Goal: Task Accomplishment & Management: Complete application form

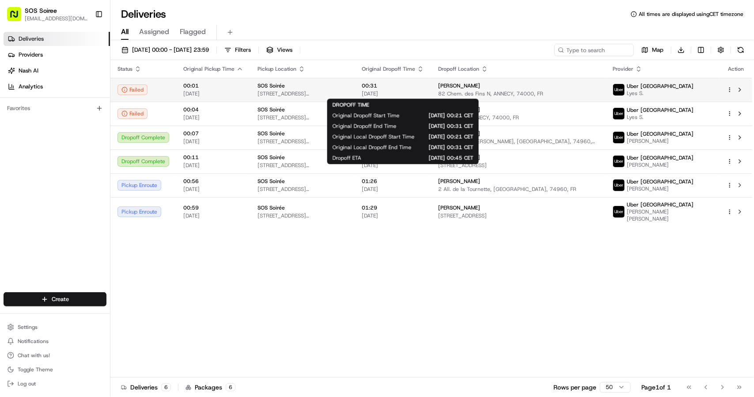
click at [382, 89] on span "00:31" at bounding box center [393, 85] width 62 height 7
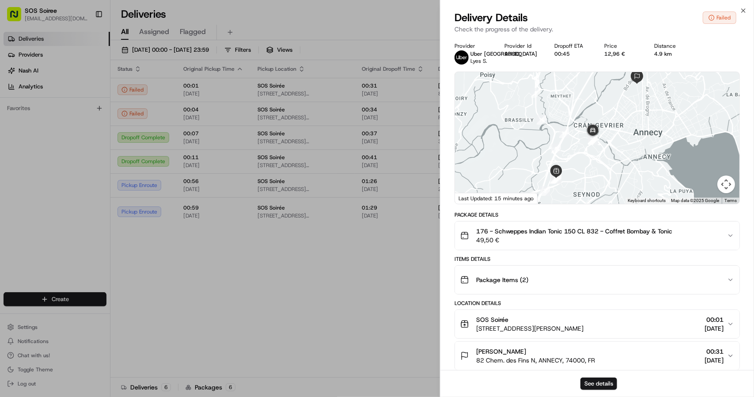
drag, startPoint x: 579, startPoint y: 109, endPoint x: 578, endPoint y: 101, distance: 7.6
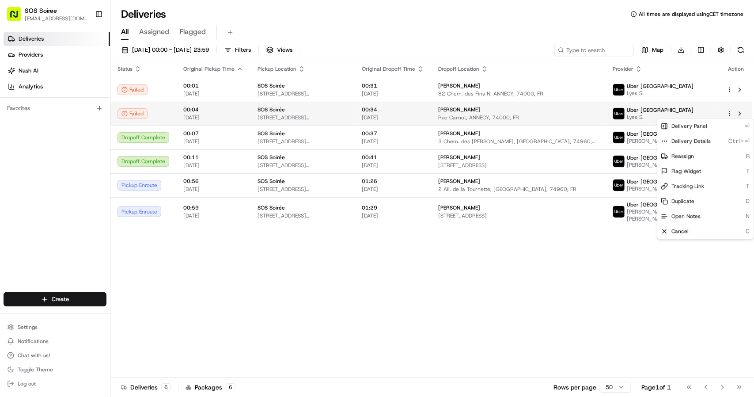
click at [727, 112] on html "SOS Soiree [EMAIL_ADDRESS][DOMAIN_NAME] Toggle Sidebar Deliveries Providers [PE…" at bounding box center [377, 198] width 754 height 397
click at [683, 199] on span "Duplicate" at bounding box center [683, 201] width 23 height 7
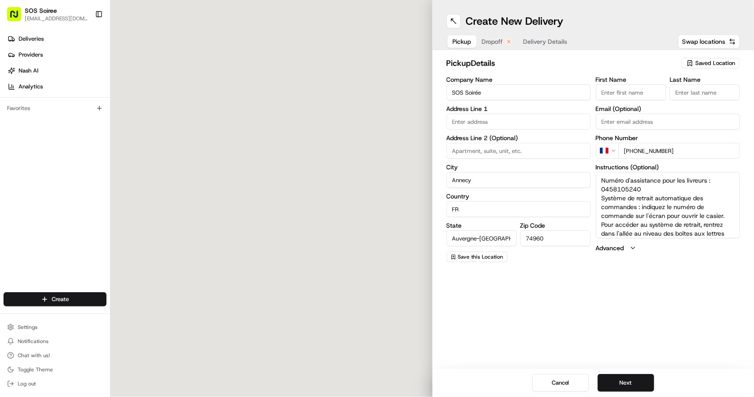
type input "11 Rue du Tanay"
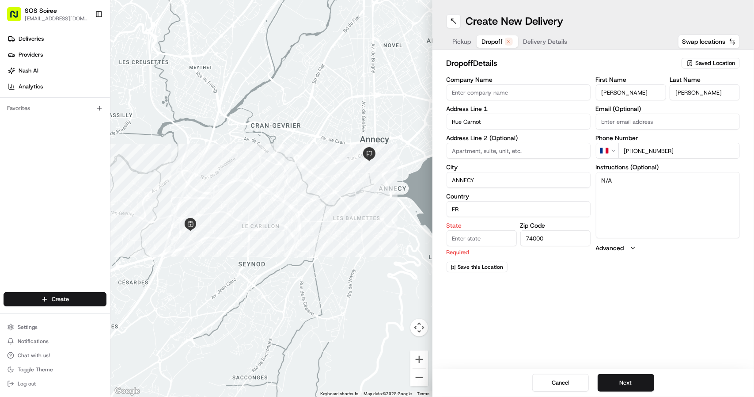
click at [495, 44] on span "Dropoff" at bounding box center [492, 41] width 21 height 9
click at [452, 121] on input "Rue Carnot" at bounding box center [519, 122] width 144 height 16
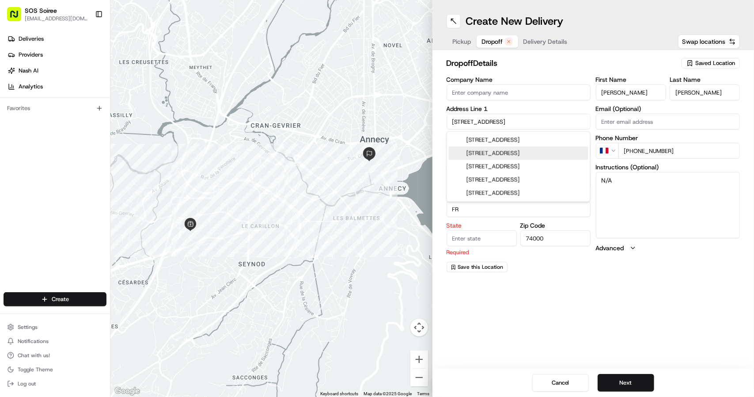
click at [481, 155] on div "49 Rue Carnot, Annecy, France" at bounding box center [519, 153] width 140 height 13
type input "[STREET_ADDRESS]"
type input "Annecy"
type input "France"
type input "Auvergne-Rhône-Alpes"
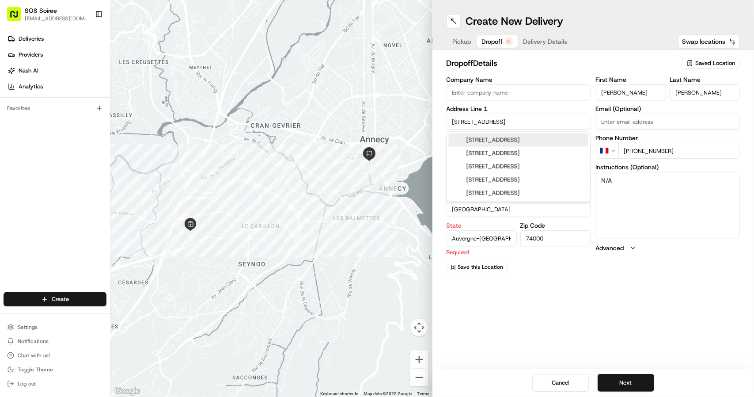
type input "49 Rue Carnot"
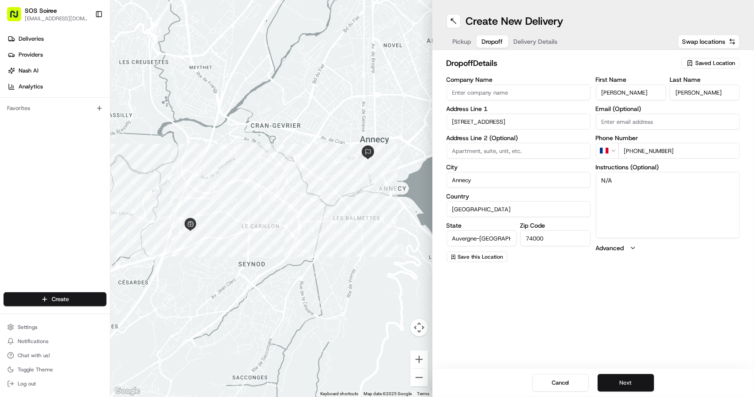
click at [628, 382] on button "Next" at bounding box center [626, 383] width 57 height 18
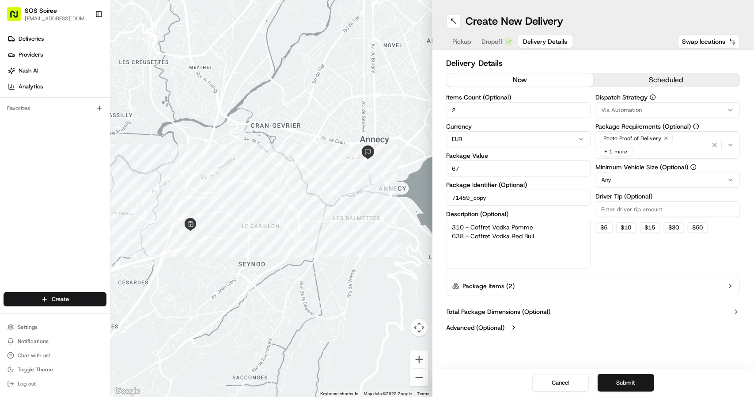
click at [467, 109] on input "2" at bounding box center [519, 110] width 144 height 16
type input "3"
click at [538, 237] on textarea "310 - Coffret Vodka Pomme 638 - Coffret Vodka Red Bull" at bounding box center [519, 243] width 144 height 49
click at [535, 226] on textarea "310 - Coffret Vodka Pomme 638 - Coffret Vodka Red Bull" at bounding box center [519, 243] width 144 height 49
click at [529, 237] on textarea "310 - Coffret Vodka Pomme 638 - Coffret Vodka Red Bull" at bounding box center [519, 243] width 144 height 49
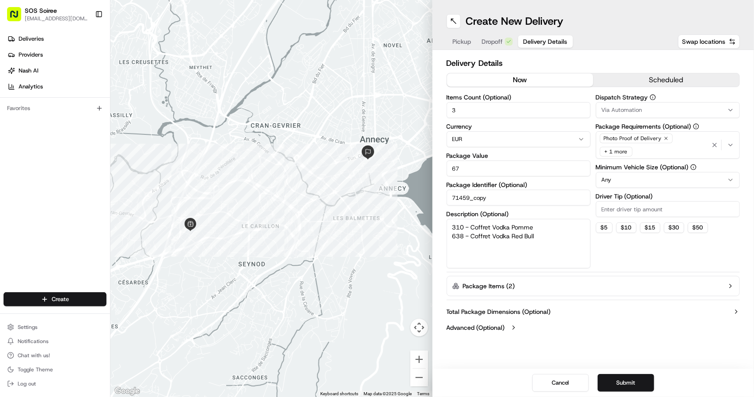
click at [529, 237] on textarea "310 - Coffret Vodka Pomme 638 - Coffret Vodka Red Bull" at bounding box center [519, 243] width 144 height 49
click at [521, 229] on textarea "310 - Coffret Vodka Pomme 638 - Coffret Vodka Red Bull" at bounding box center [519, 243] width 144 height 49
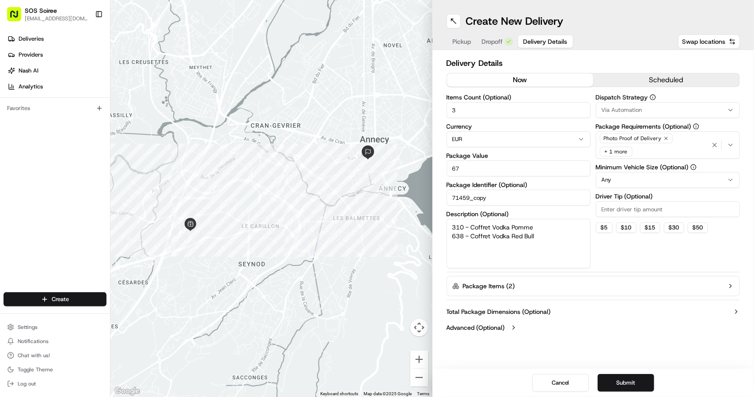
paste textarea "638 - Coffret Vodka Red Bull"
click at [542, 237] on textarea "638 - Coffret Vodka Red Bull 638 - Coffret Vodka Red Bull" at bounding box center [519, 243] width 144 height 49
type textarea "638 - Coffret Vodka Red Bull 638 - Coffret Vodka Red Bull Coffret Pomme Orange"
click at [643, 289] on button "Package Items ( 2 )" at bounding box center [594, 286] width 294 height 20
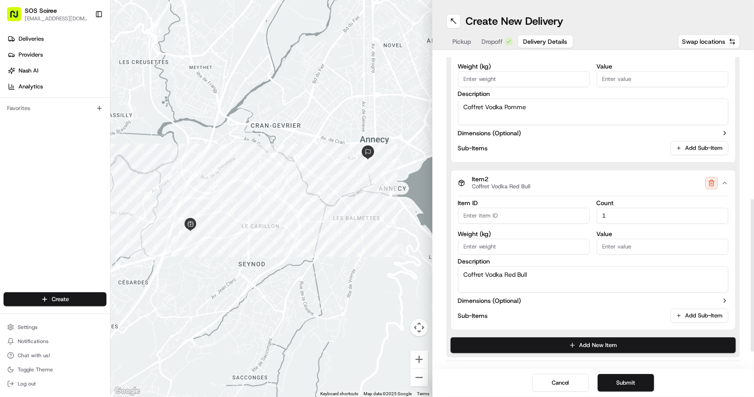
scroll to position [293, 0]
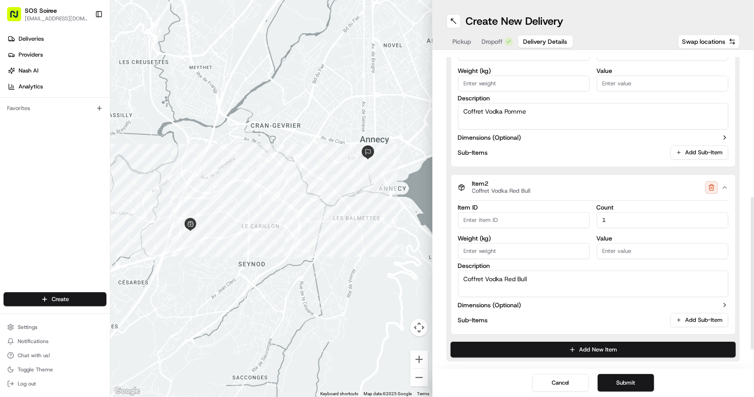
click at [540, 114] on textarea "Coffret Vodka Pomme" at bounding box center [593, 116] width 271 height 27
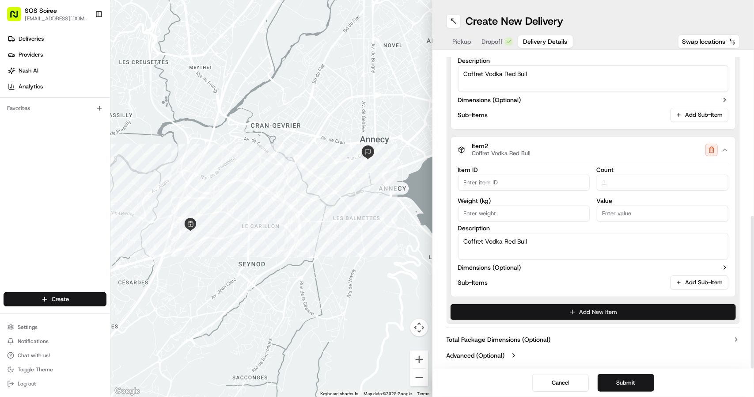
type textarea "Coffret Vodka Red Bull"
click at [596, 316] on button "Add New Item" at bounding box center [594, 312] width 286 height 16
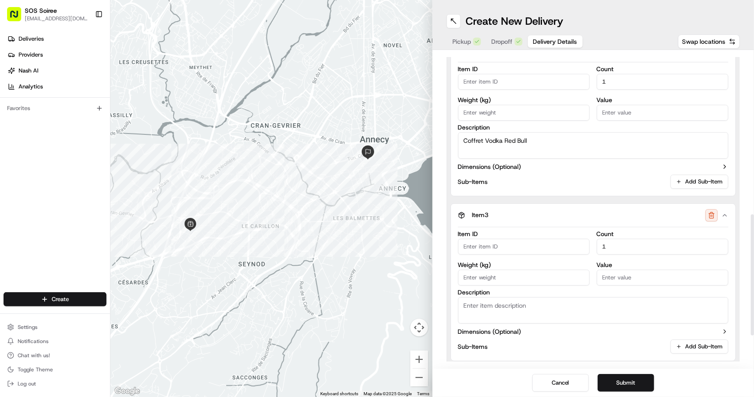
scroll to position [432, 0]
click at [533, 303] on textarea "Description" at bounding box center [593, 309] width 271 height 27
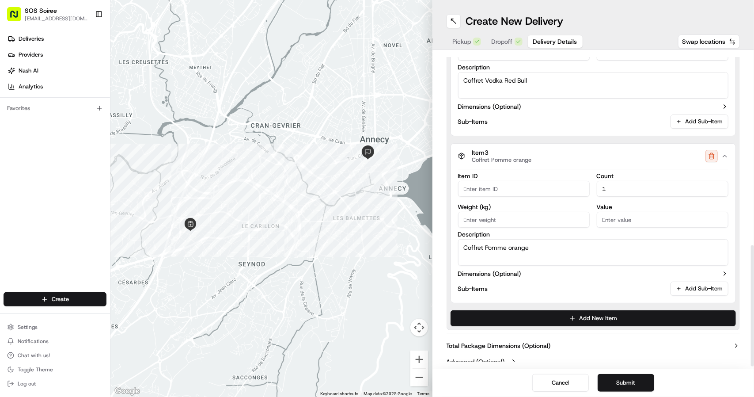
scroll to position [498, 0]
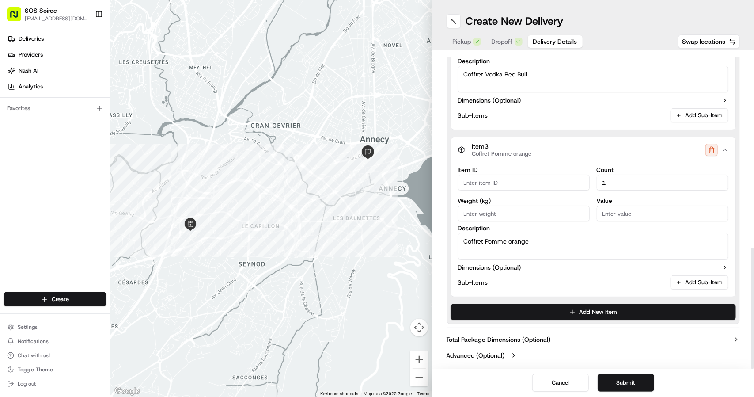
type textarea "Coffret Pomme orange"
click at [504, 355] on label "Advanced (Optional)" at bounding box center [476, 355] width 58 height 9
click at [512, 352] on icon "button" at bounding box center [513, 355] width 7 height 7
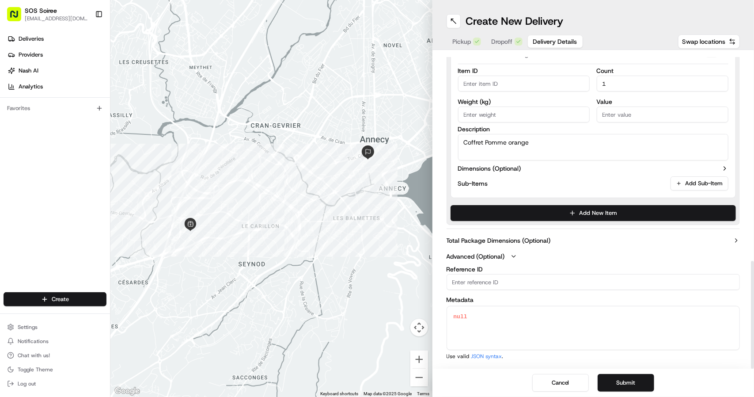
click at [489, 276] on input "Reference ID" at bounding box center [594, 282] width 294 height 16
paste input "638 - Coffret Vodka Red Bull"
type input "638 - Coffret Vodka Red Bull"
paste input "754291"
type input "754291"
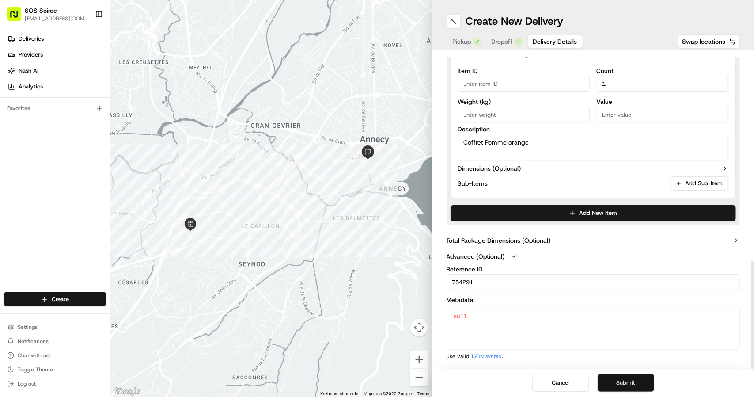
click at [630, 384] on button "Submit" at bounding box center [626, 383] width 57 height 18
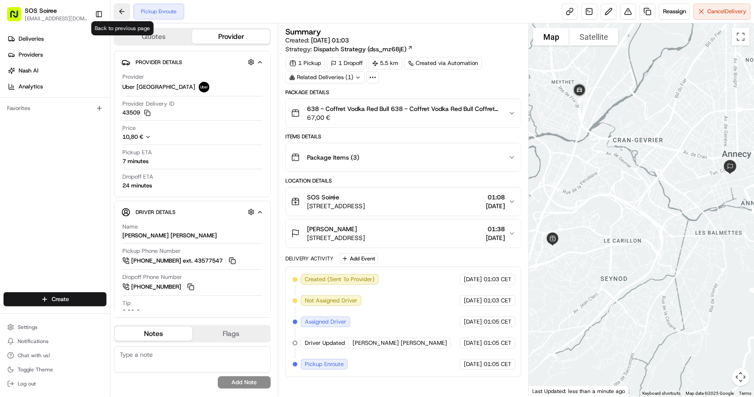
click at [127, 14] on button at bounding box center [122, 12] width 16 height 16
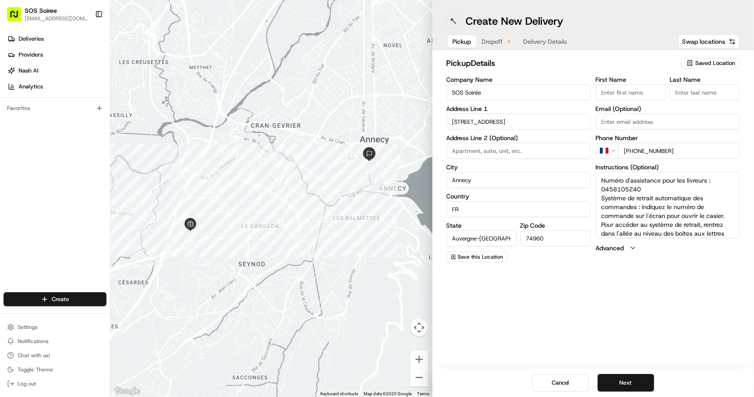
click at [456, 27] on button at bounding box center [454, 21] width 14 height 14
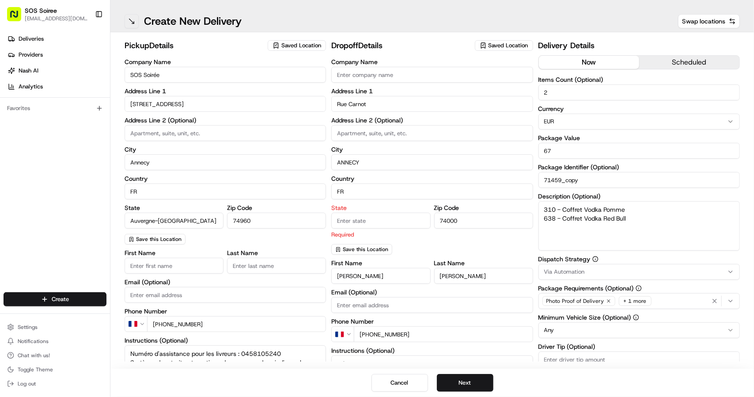
click at [133, 20] on button at bounding box center [132, 21] width 14 height 14
type textarea "Numéro d'assistance pour les livreurs : 0458105240 Système de retrait automatiq…"
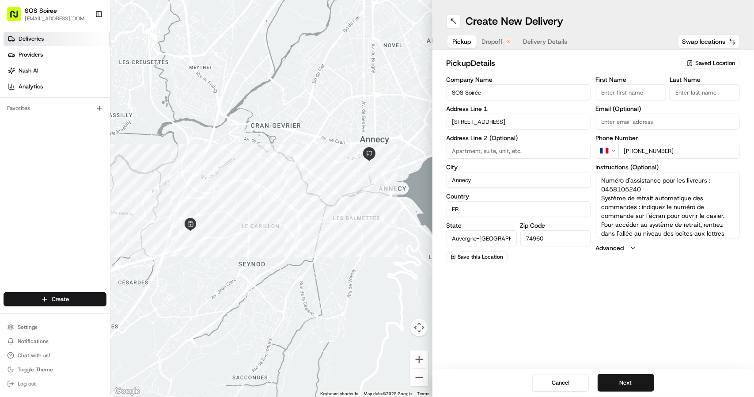
click at [59, 38] on link "Deliveries" at bounding box center [57, 39] width 106 height 14
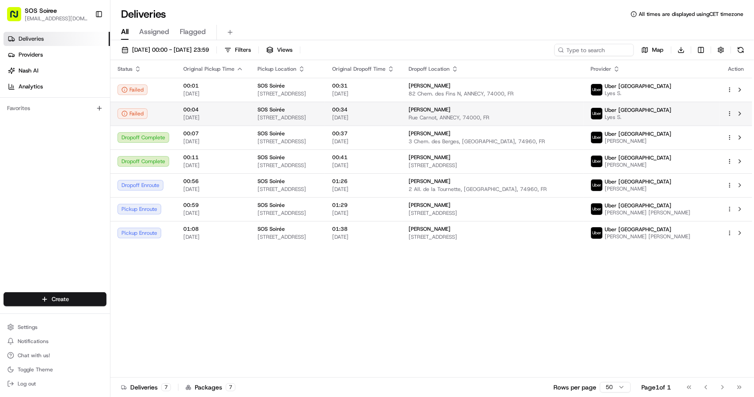
click at [453, 114] on td "Benjamin Falcone Rue Carnot, ANNECY, 74000, FR" at bounding box center [493, 114] width 182 height 24
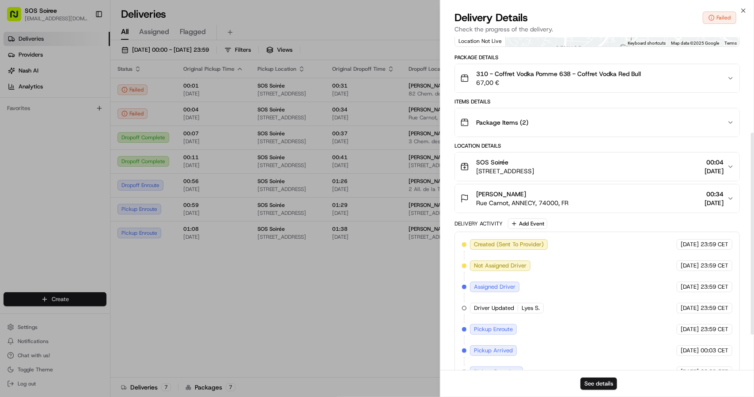
scroll to position [215, 0]
